Goal: Task Accomplishment & Management: Use online tool/utility

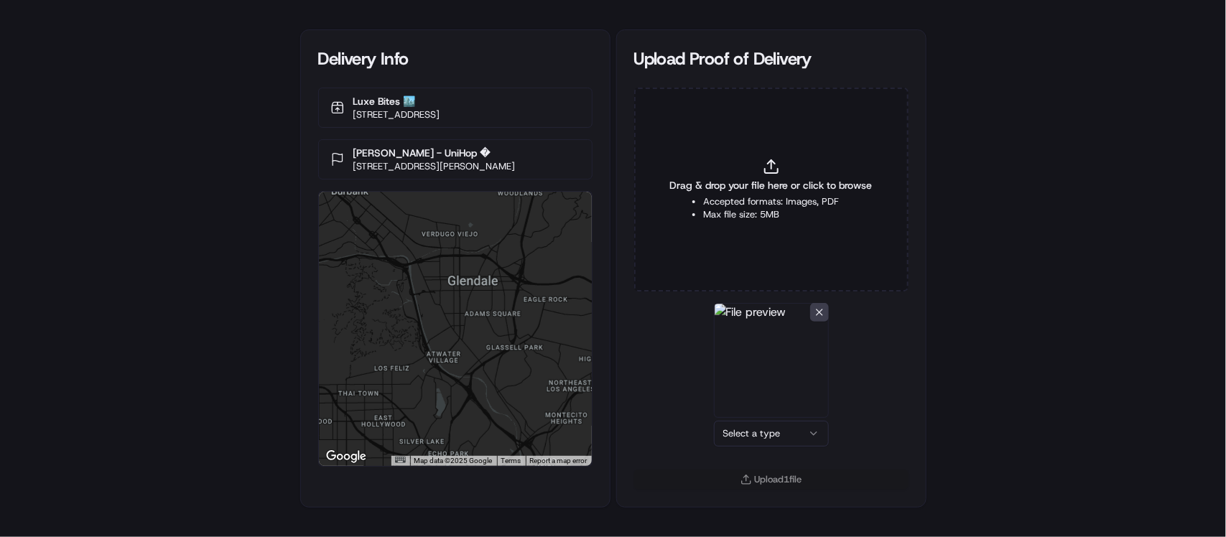
click at [817, 440] on html "Delivery Info Luxe Bites 🏙️ [STREET_ADDRESS] [PERSON_NAME] - UniHop � [STREET_A…" at bounding box center [613, 268] width 1226 height 537
click at [773, 473] on button "Upload 1 file" at bounding box center [771, 480] width 274 height 20
